Goal: Find contact information: Find contact information

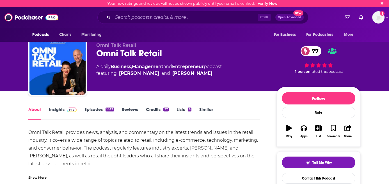
scroll to position [48, 0]
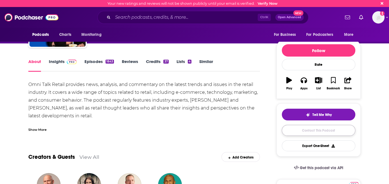
click at [324, 133] on link "Contact This Podcast" at bounding box center [319, 130] width 74 height 11
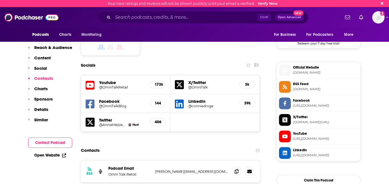
scroll to position [465, 0]
click at [191, 92] on div "Youtube @OmniTalkRetail 173k X/Twitter @OmniTalk 3k Facebook @OmniTalkBlog 144 …" at bounding box center [170, 103] width 179 height 57
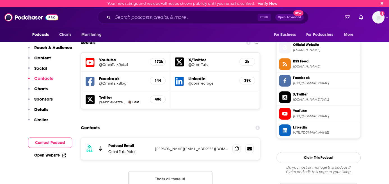
scroll to position [490, 0]
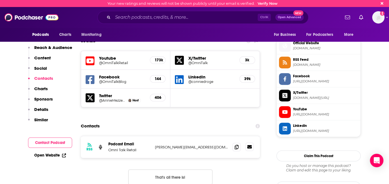
click at [248, 145] on icon at bounding box center [249, 146] width 4 height 3
click at [109, 150] on div "RSS Podcast Email Omni Talk Retail [PERSON_NAME][EMAIL_ADDRESS][DOMAIN_NAME] [P…" at bounding box center [170, 165] width 179 height 58
drag, startPoint x: 155, startPoint y: 112, endPoint x: 204, endPoint y: 112, distance: 48.8
click at [204, 145] on p "[PERSON_NAME][EMAIL_ADDRESS][DOMAIN_NAME]" at bounding box center [191, 147] width 73 height 5
copy p "[PERSON_NAME][EMAIL_ADDRESS][DOMAIN_NAME]"
